Goal: Use online tool/utility: Utilize a website feature to perform a specific function

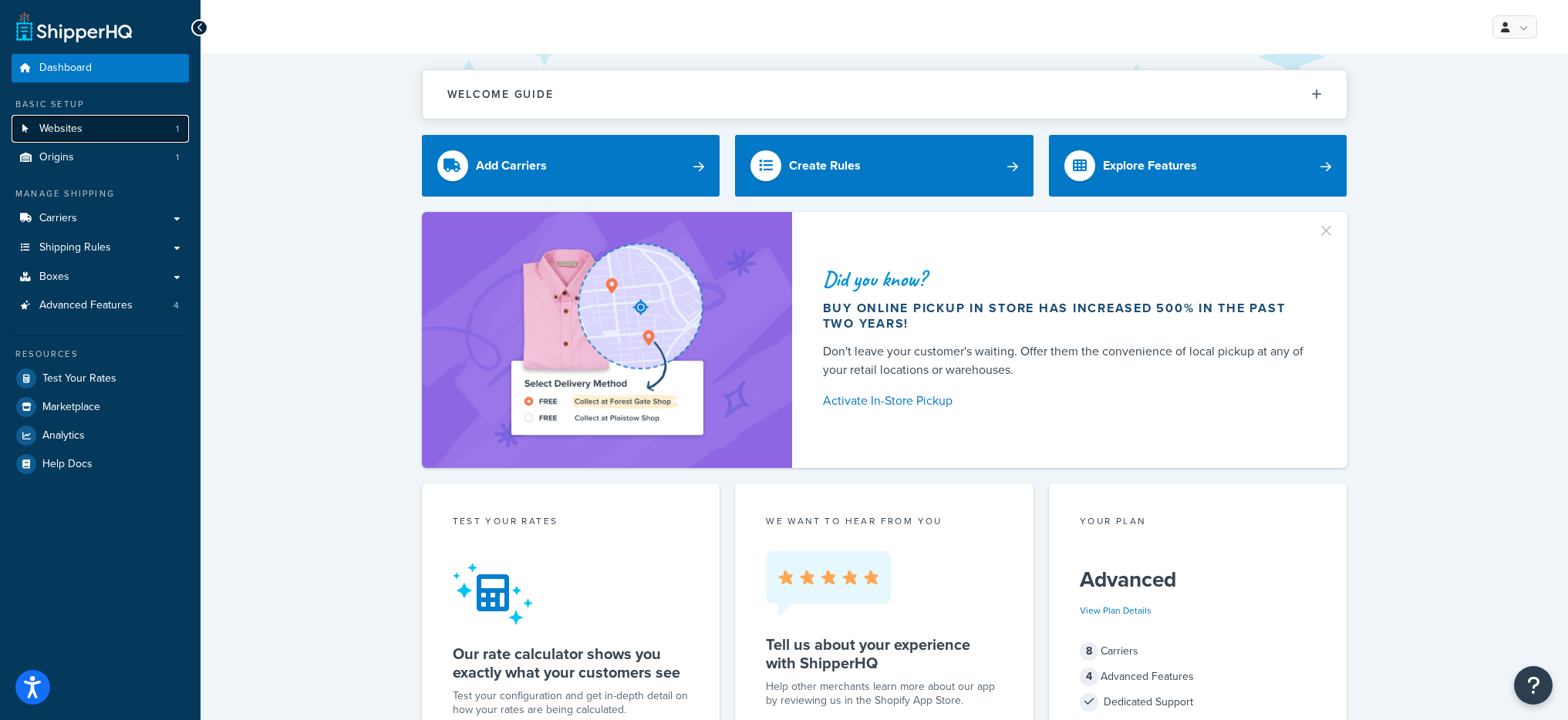
click at [123, 134] on link "Websites 1" at bounding box center [100, 129] width 177 height 29
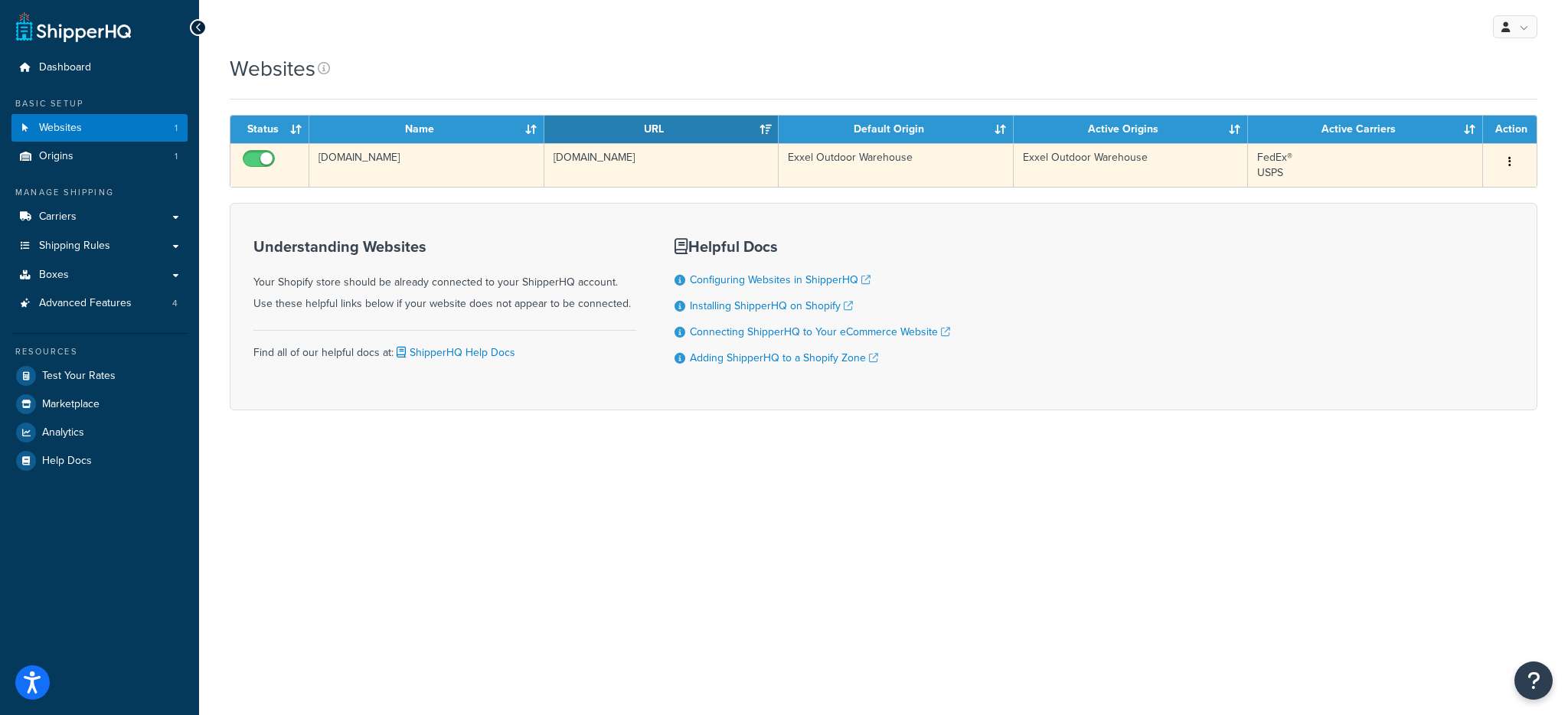
click at [387, 159] on td "[DOMAIN_NAME]" at bounding box center [427, 165] width 235 height 43
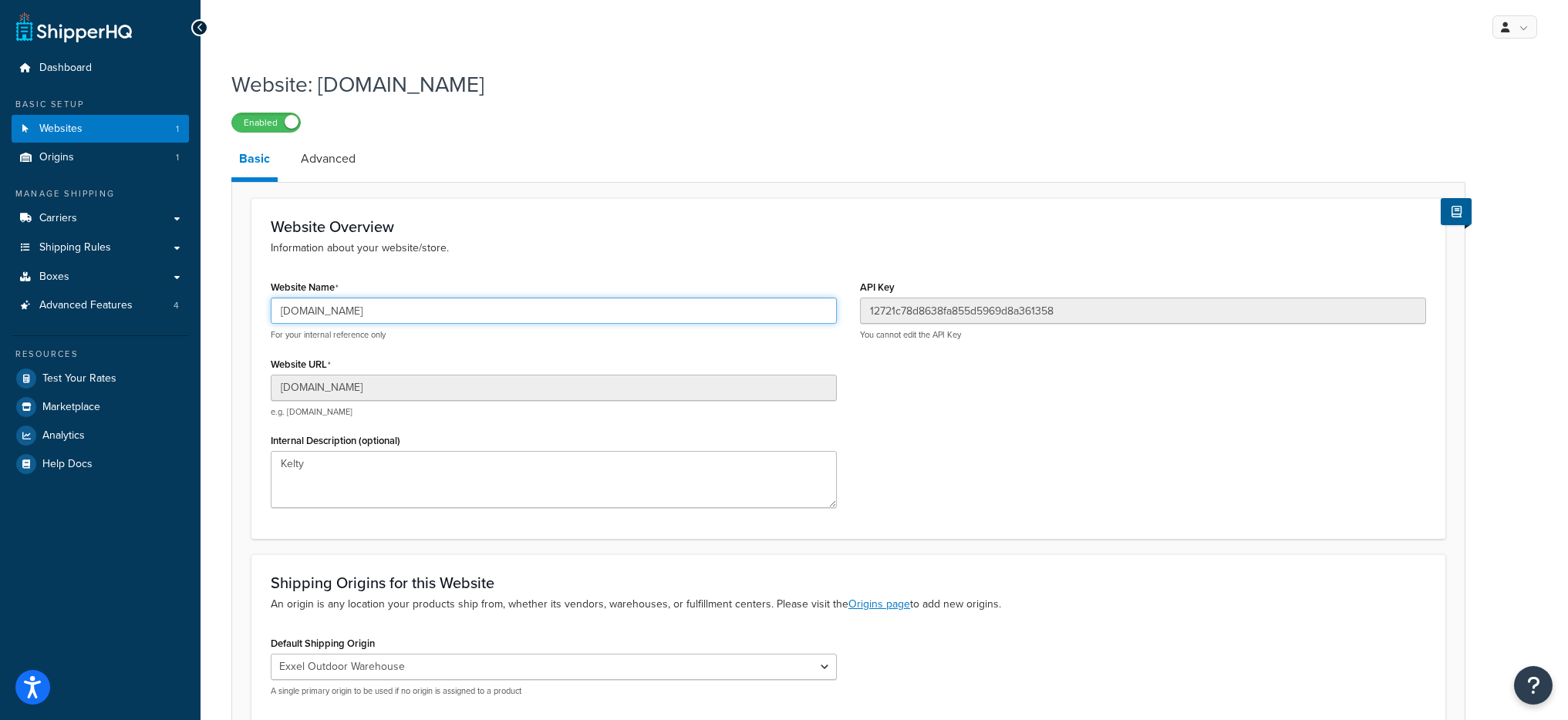
click at [409, 312] on input "[DOMAIN_NAME]" at bounding box center [554, 310] width 566 height 26
click at [409, 312] on input "h1dpcq-ih.myshopify.com" at bounding box center [554, 310] width 566 height 26
click at [365, 313] on input "h1dpcq-ih.myshopify.com" at bounding box center [554, 310] width 566 height 26
click at [382, 307] on input "h1dpcq-ih.myshopify.com" at bounding box center [554, 310] width 566 height 26
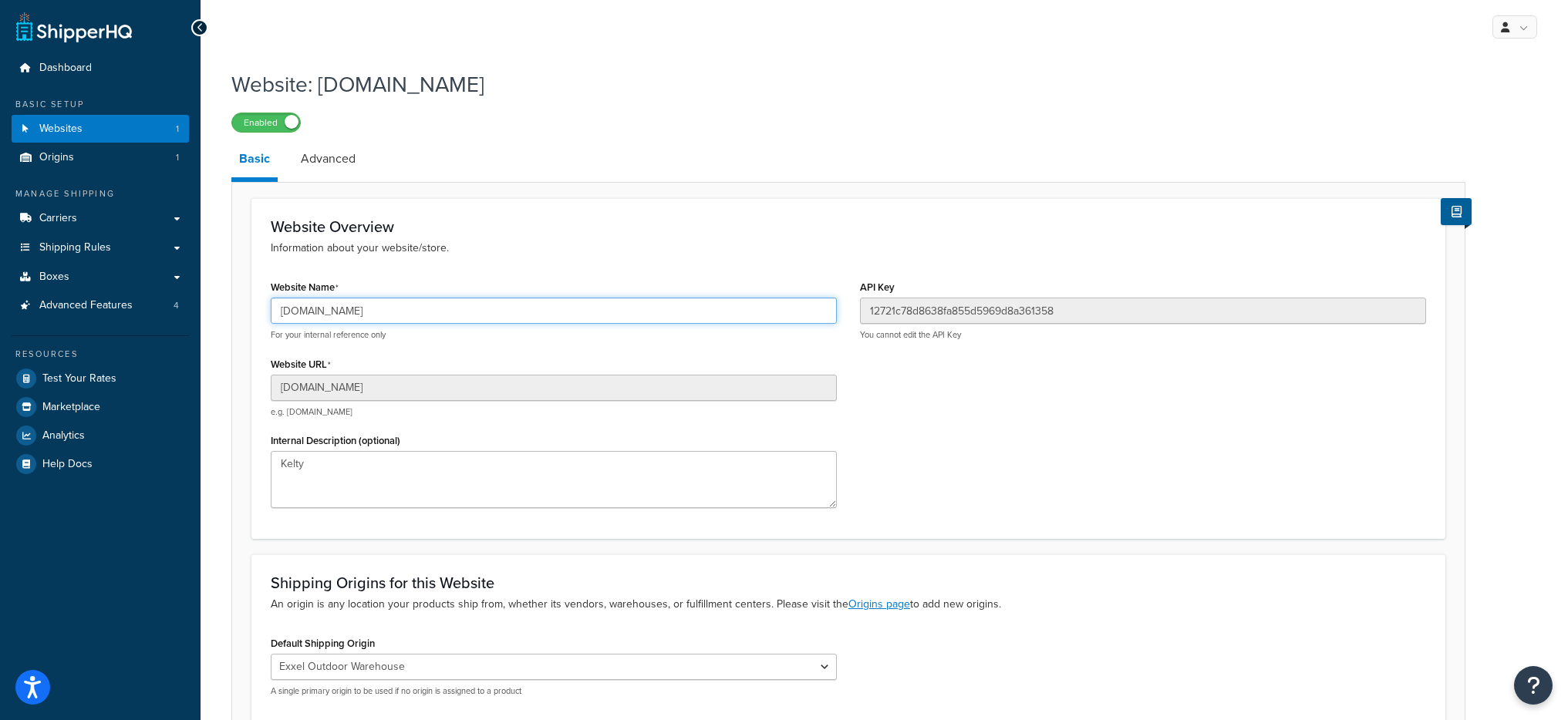
click at [382, 307] on input "h1dpcq-ih.myshopify.com" at bounding box center [554, 310] width 566 height 26
click at [96, 372] on span "Test Your Rates" at bounding box center [79, 379] width 74 height 13
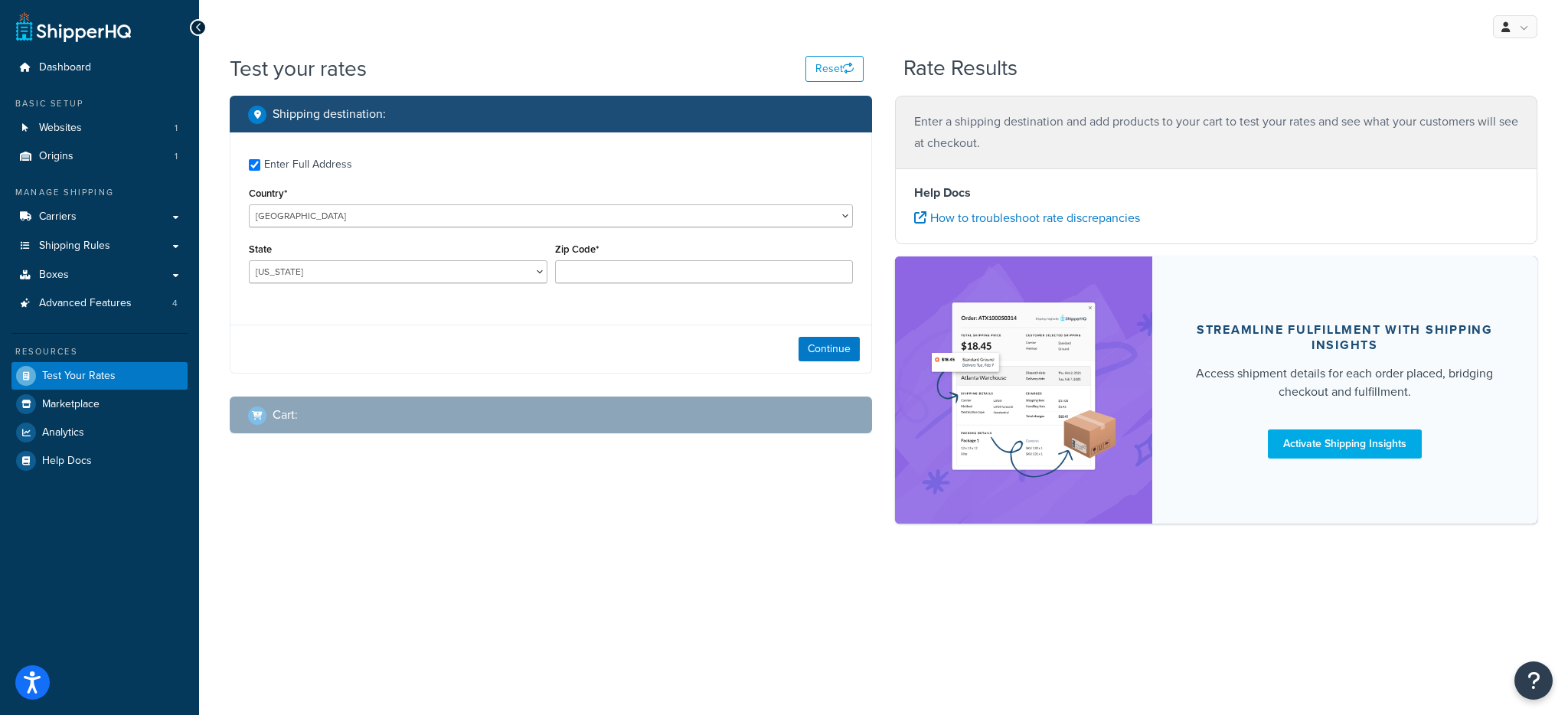
checkbox input "true"
type input "78759"
select select "TX"
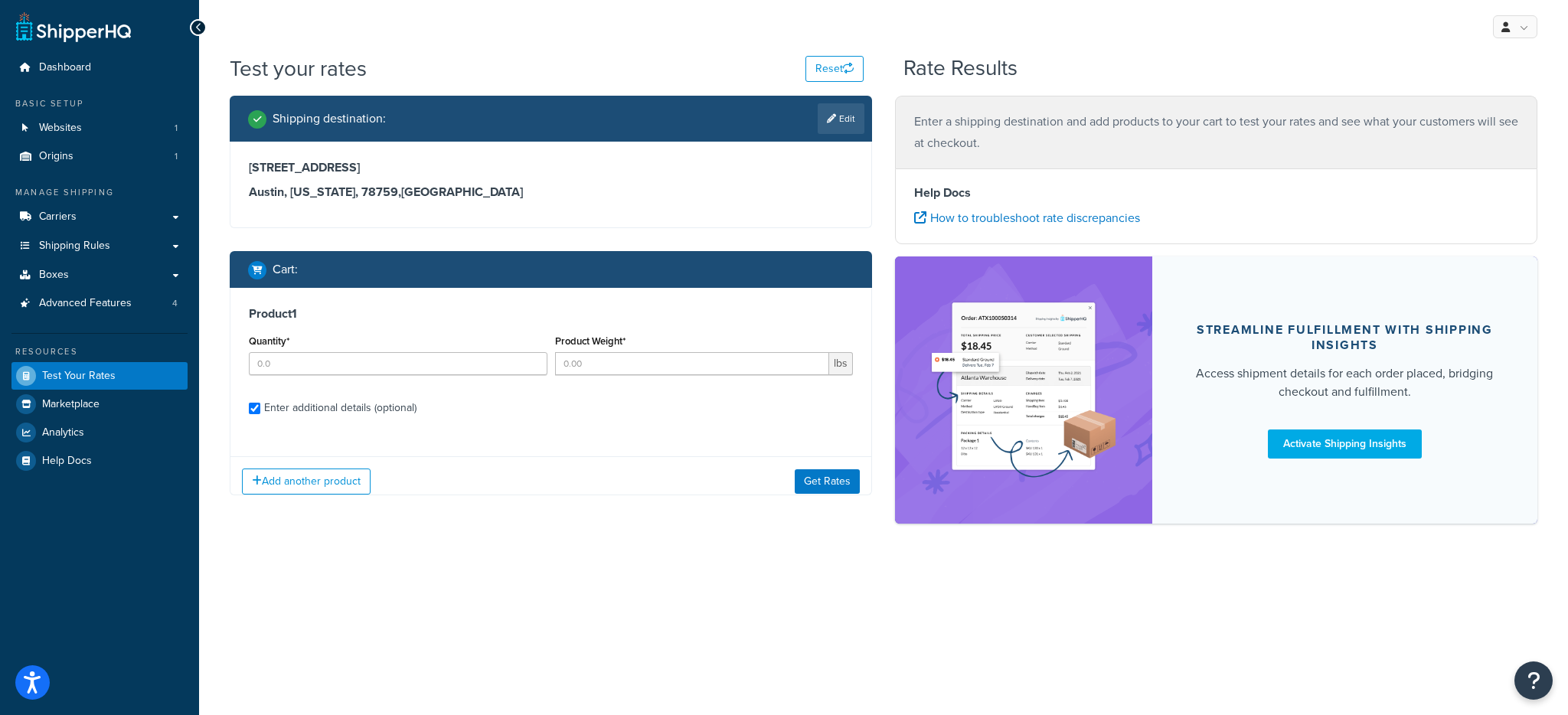
checkbox input "true"
type input "1"
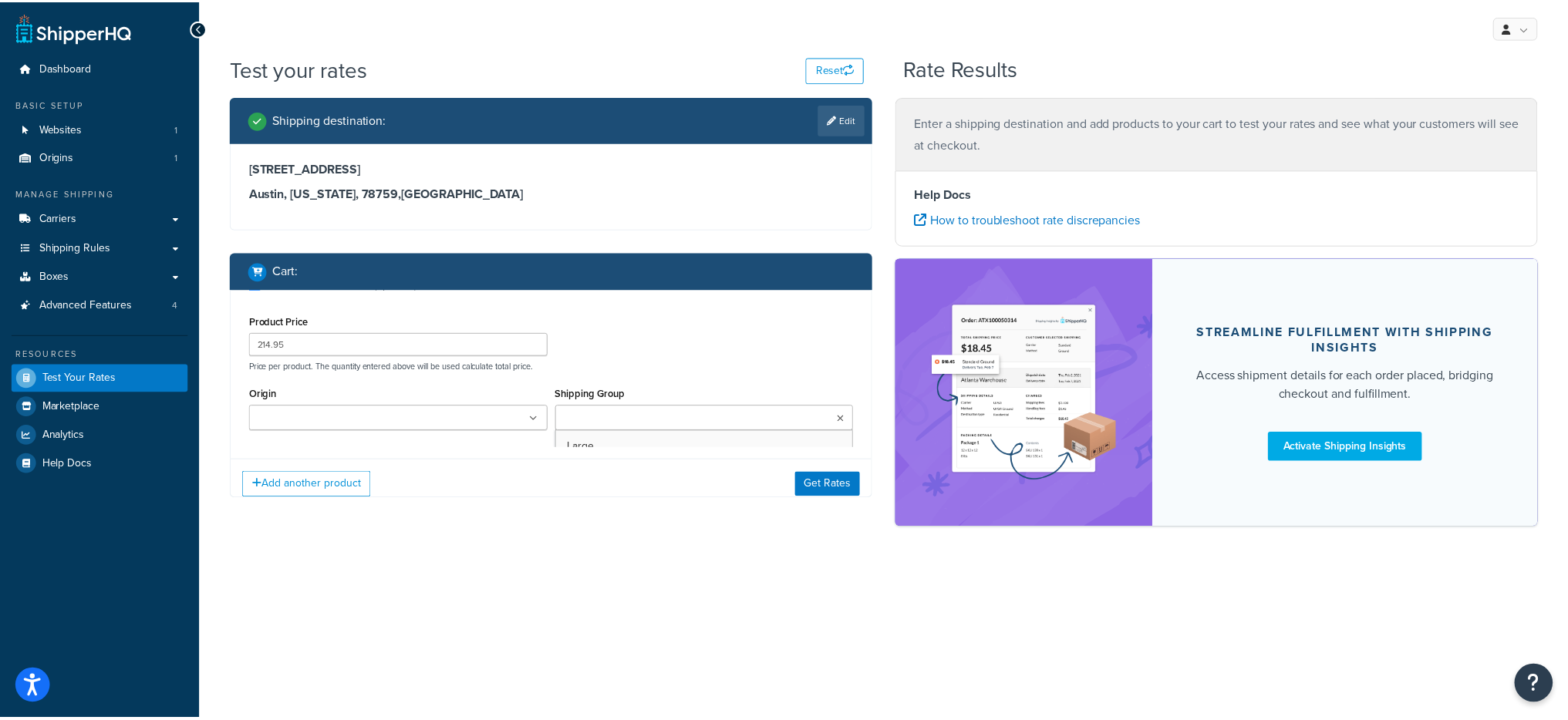
scroll to position [136, 0]
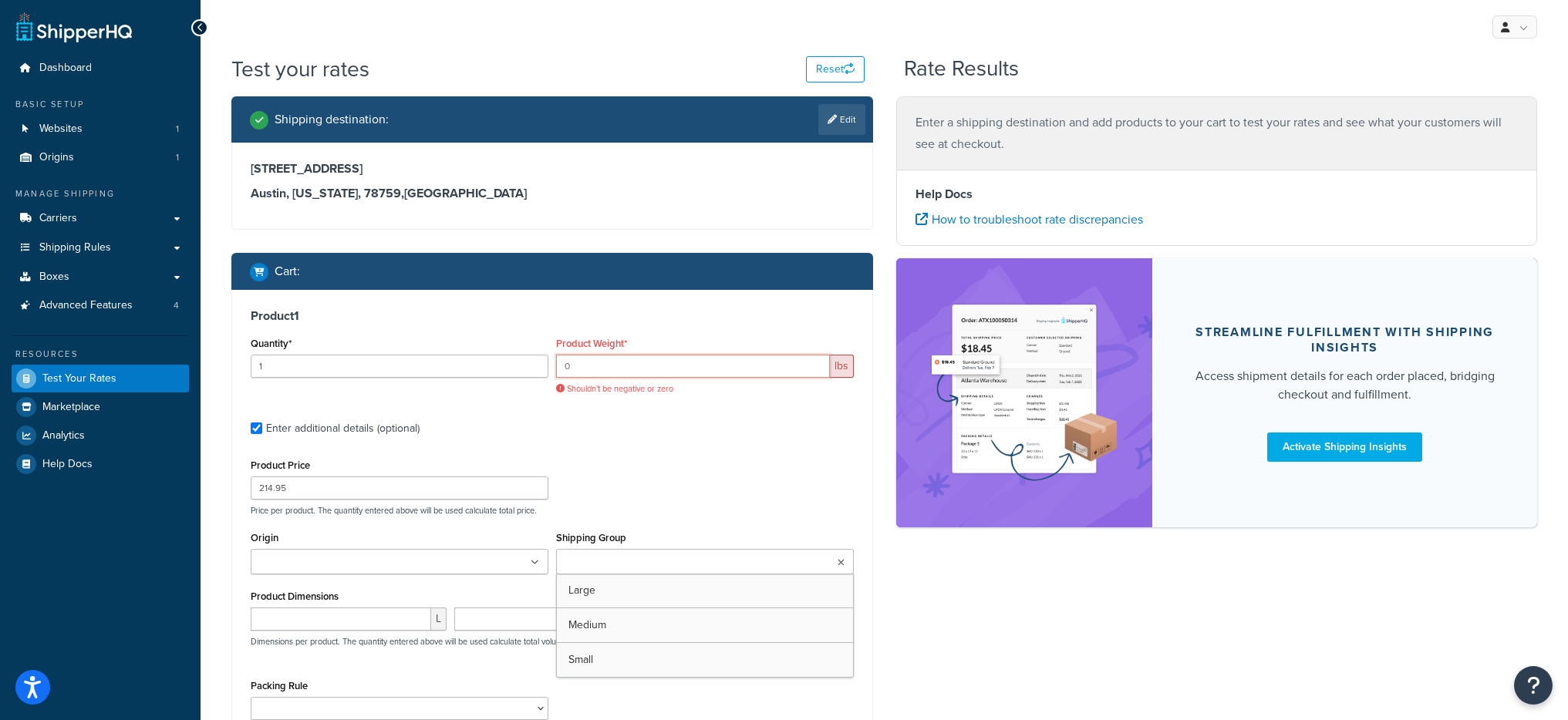
click at [584, 365] on input "0" at bounding box center [693, 365] width 274 height 23
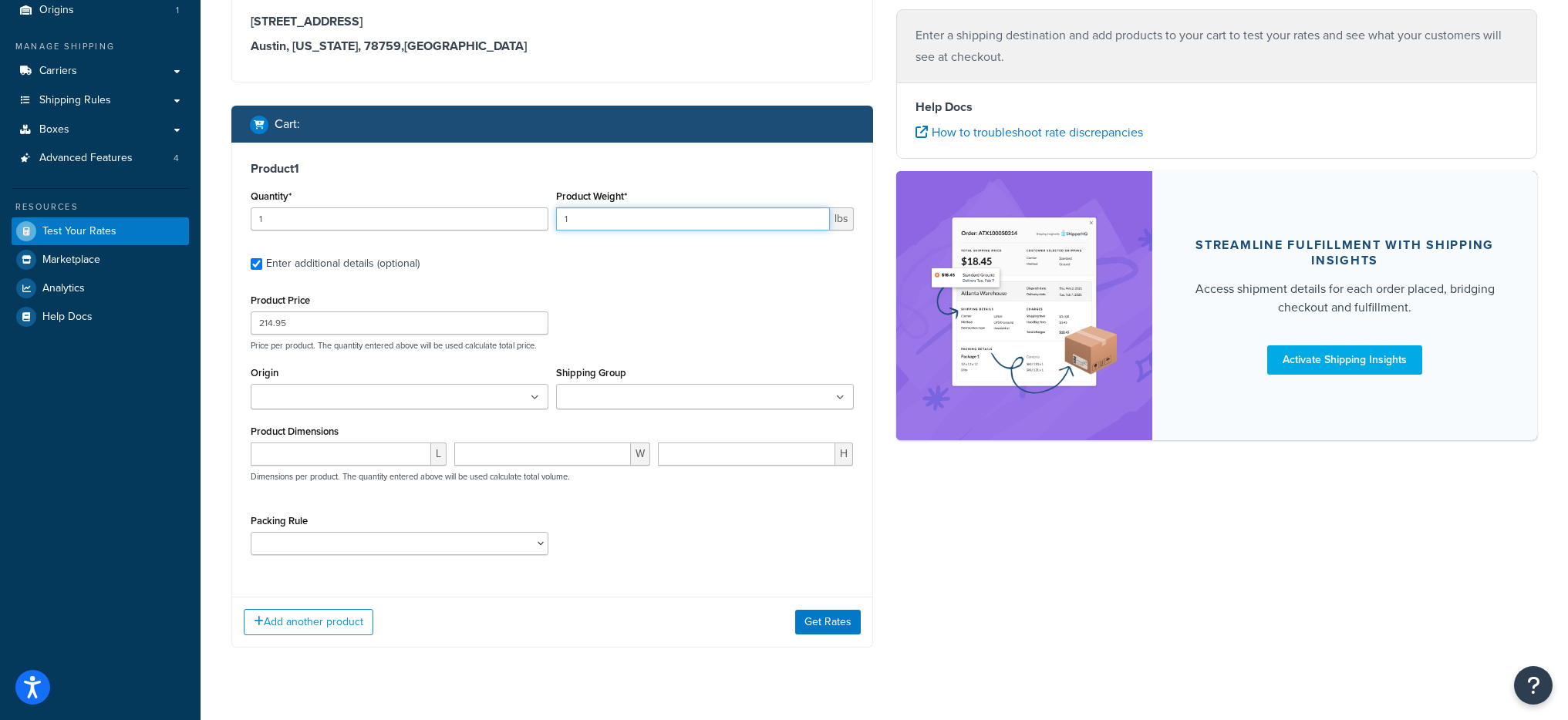
scroll to position [175, 0]
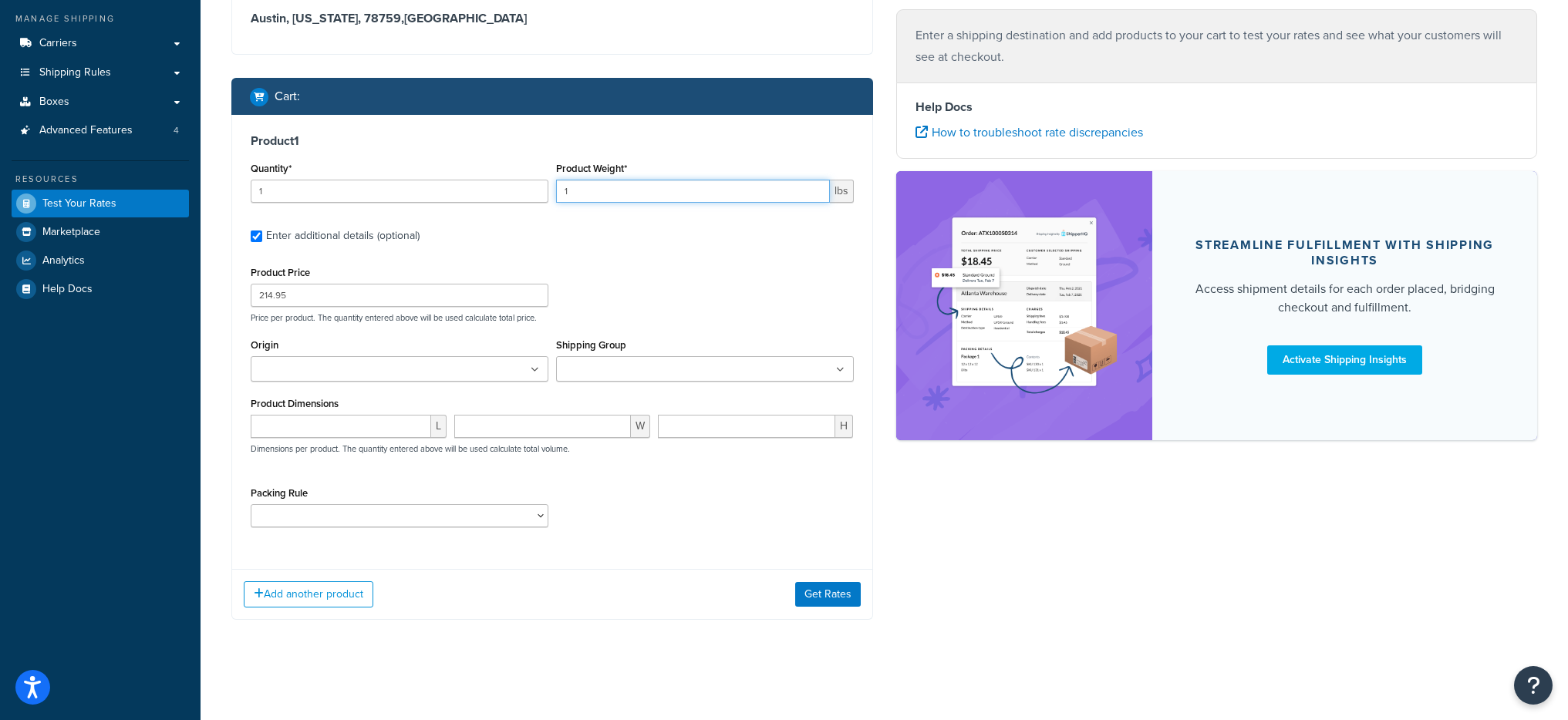
type input "1"
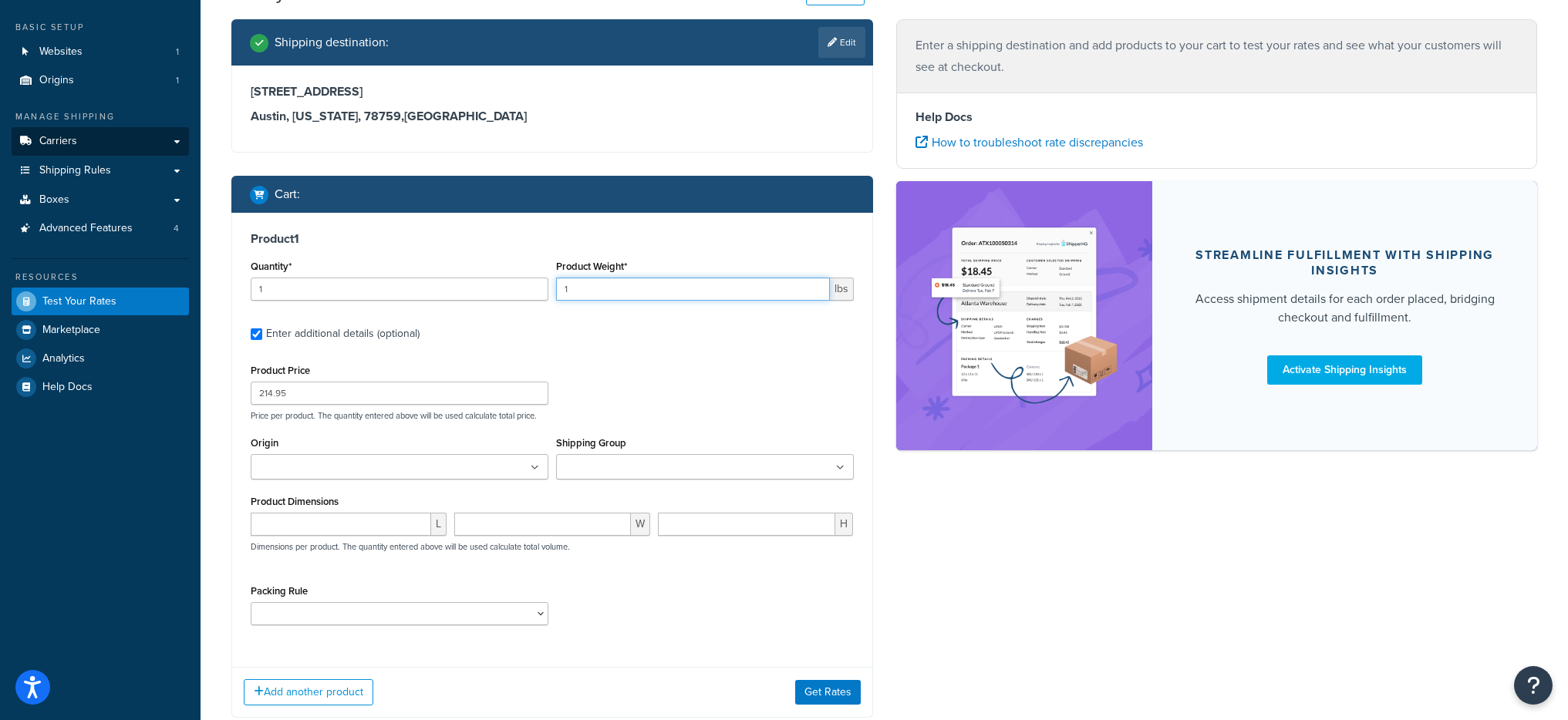
scroll to position [0, 0]
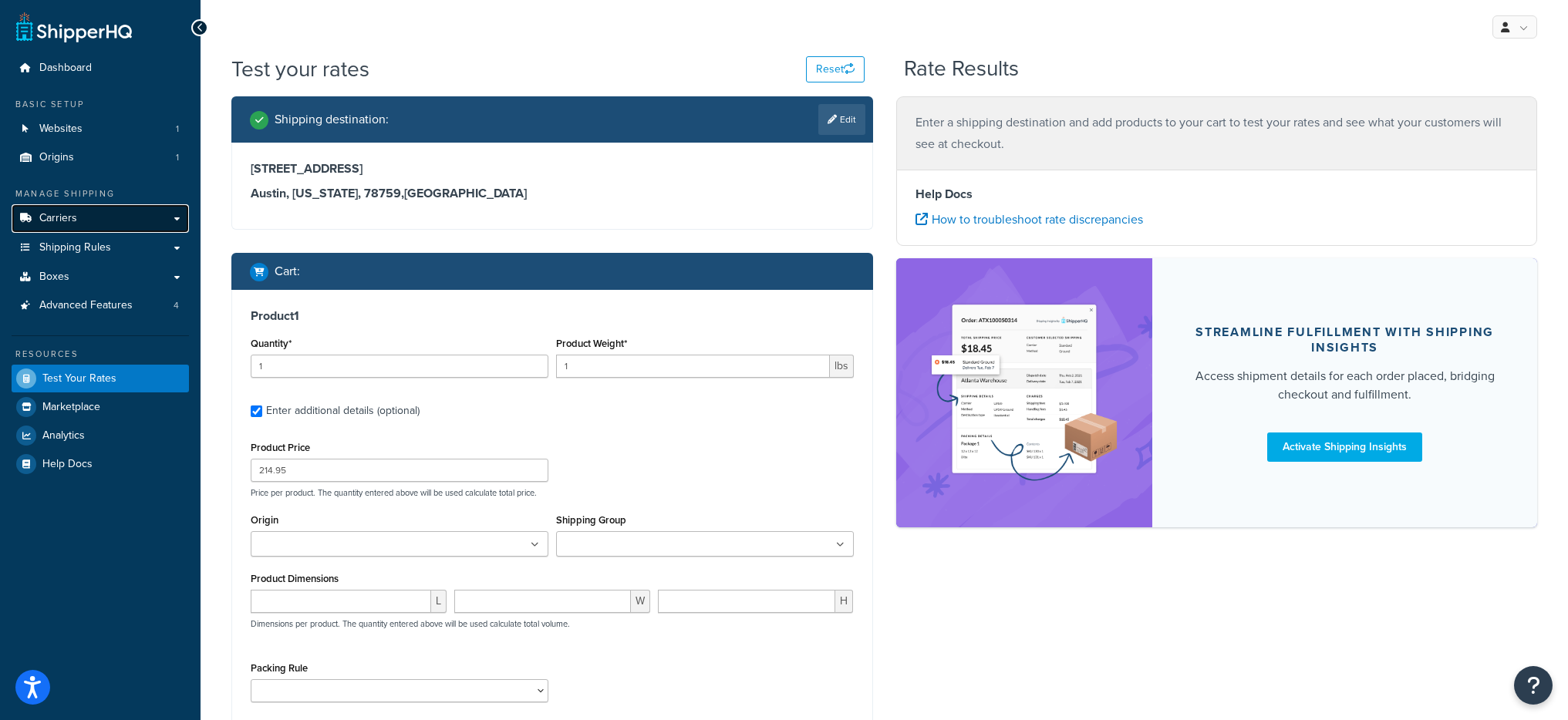
click at [106, 218] on link "Carriers" at bounding box center [100, 219] width 177 height 29
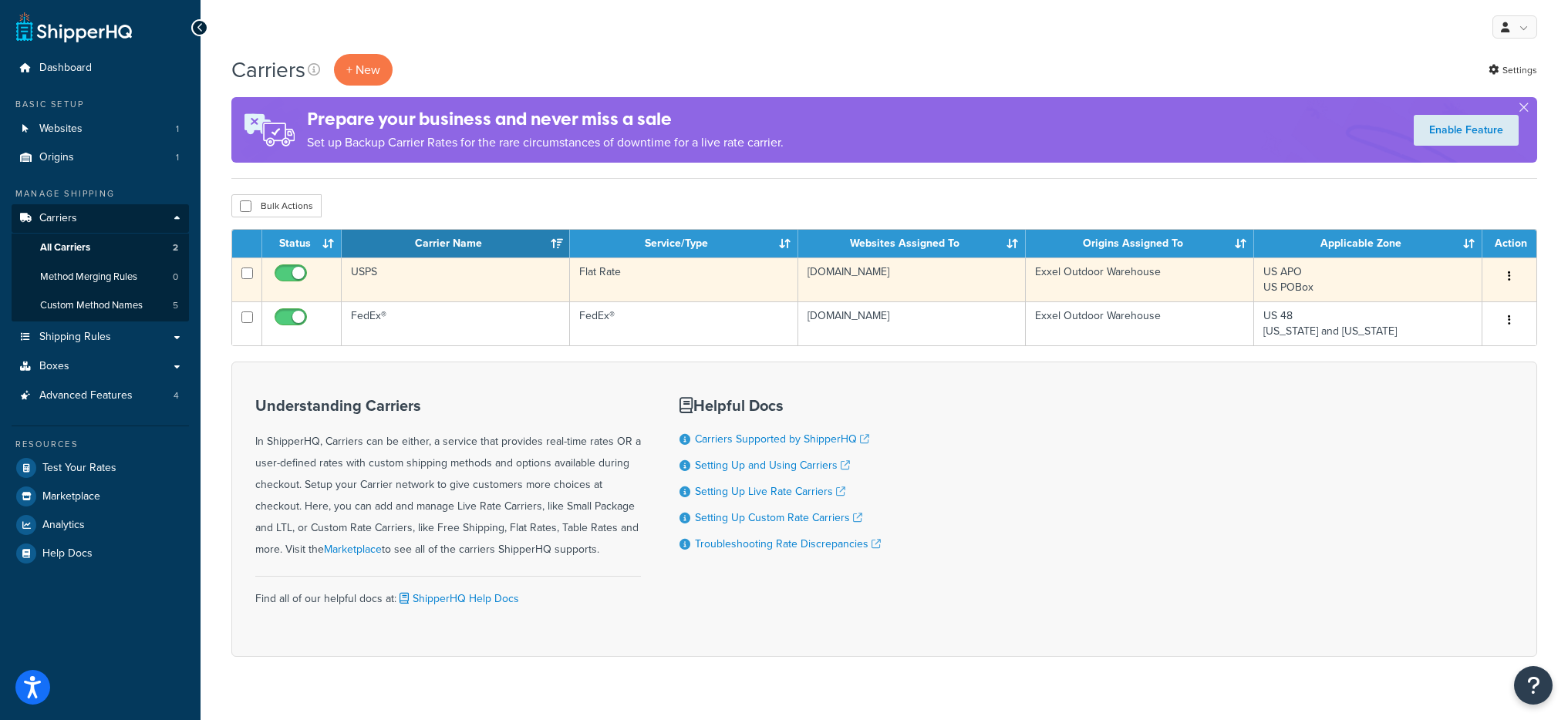
click at [661, 290] on td "Flat Rate" at bounding box center [683, 280] width 228 height 44
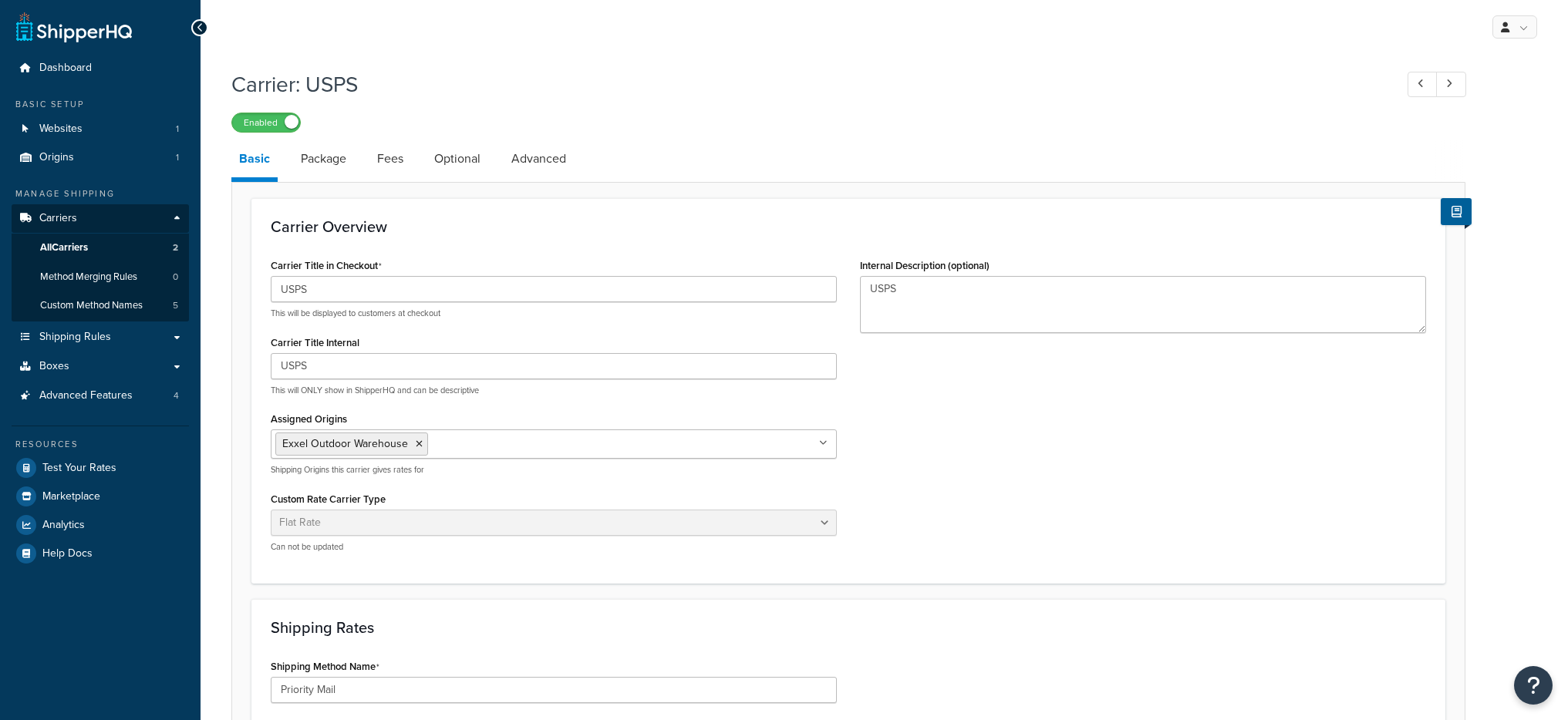
select select "flat"
click at [94, 243] on link "All Carriers 2" at bounding box center [100, 248] width 177 height 29
